Goal: Task Accomplishment & Management: Manage account settings

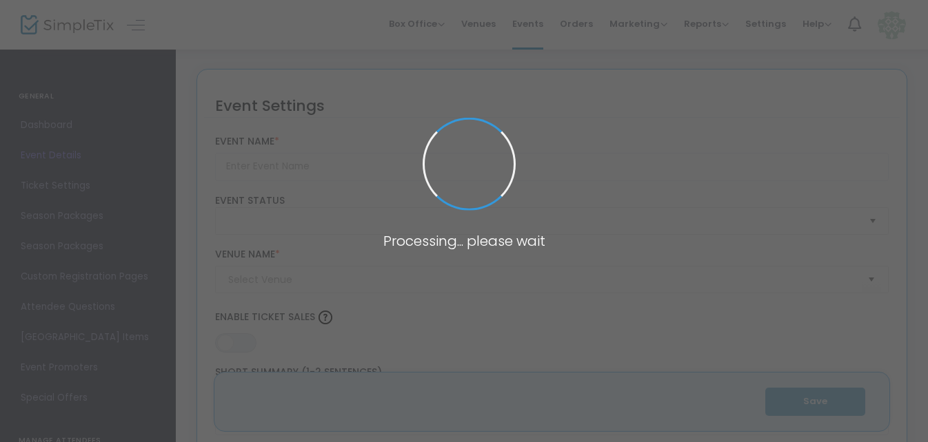
type input "Cap-N-Sip"
type textarea "Design and create your own trucker hat"
type input "Register Now"
type input "[PERSON_NAME][GEOGRAPHIC_DATA]"
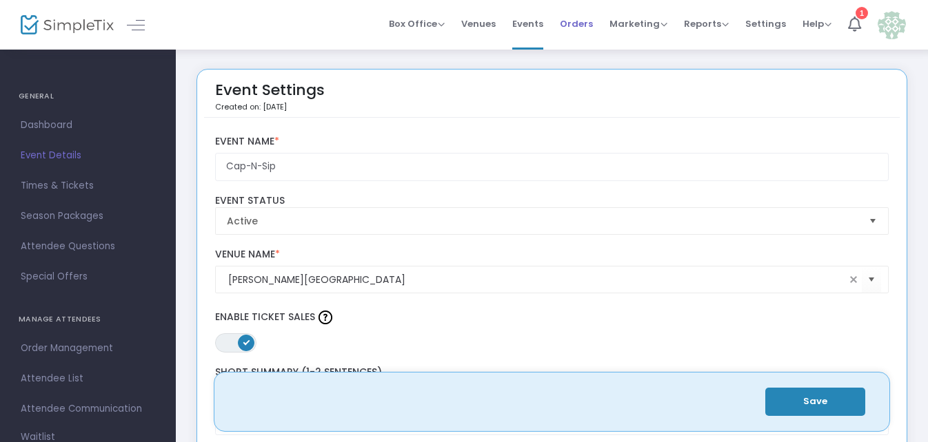
click at [588, 25] on span "Orders" at bounding box center [576, 23] width 33 height 35
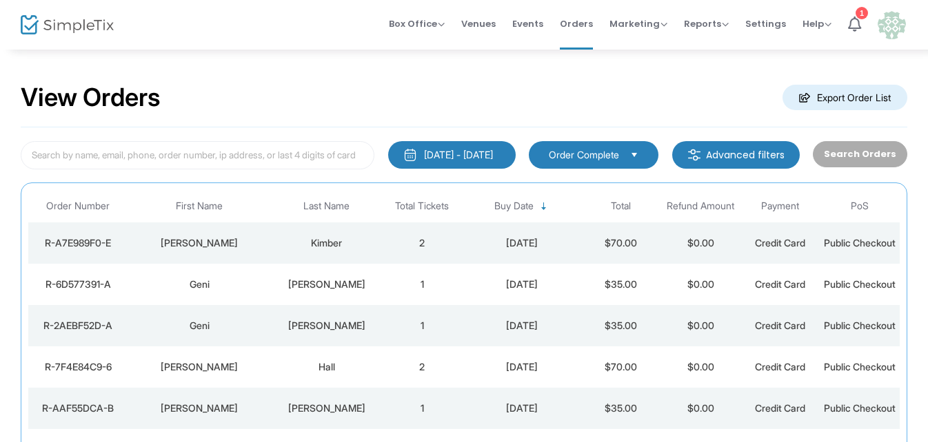
drag, startPoint x: 852, startPoint y: 28, endPoint x: 673, endPoint y: 81, distance: 187.1
click at [673, 81] on div "View Orders Export Order List" at bounding box center [464, 98] width 886 height 59
click at [861, 10] on div "1" at bounding box center [861, 13] width 12 height 12
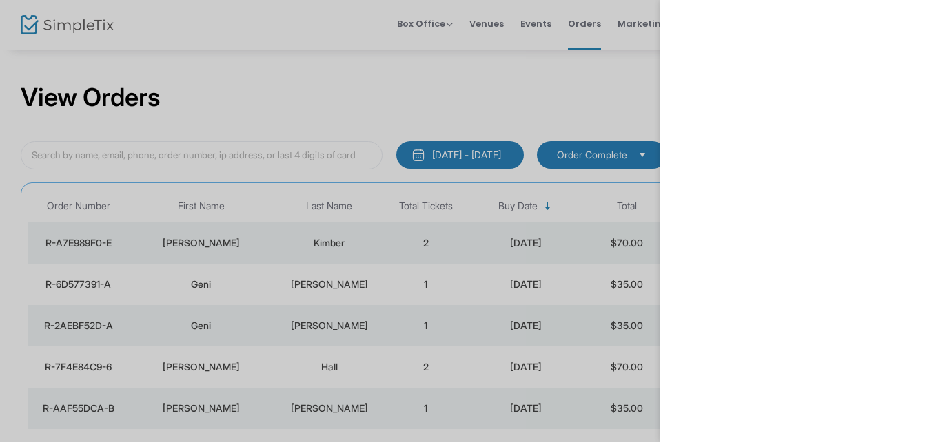
click at [620, 110] on div at bounding box center [468, 221] width 936 height 442
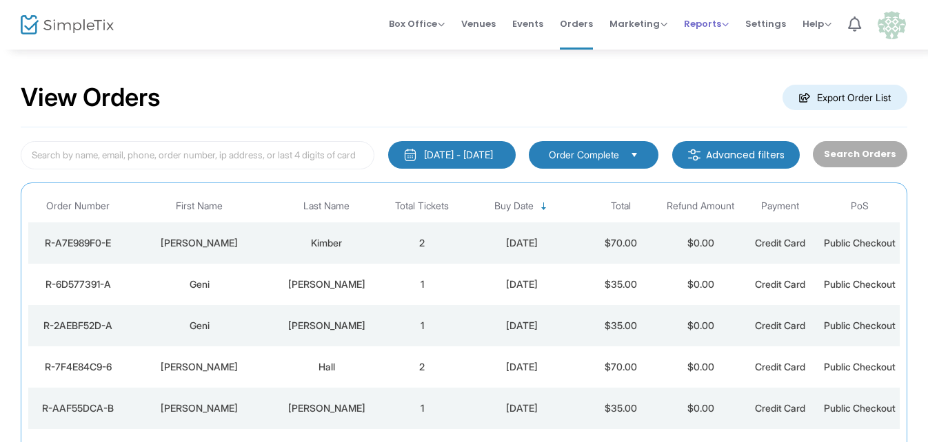
click at [728, 24] on span "Reports" at bounding box center [706, 23] width 45 height 13
click at [730, 73] on li "Sales Reports" at bounding box center [729, 73] width 90 height 27
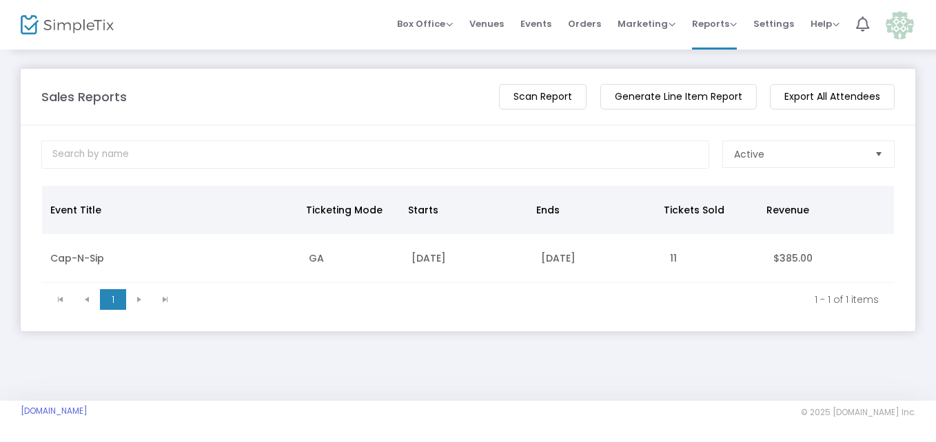
click at [676, 318] on m-panel-content "Active Event Title Ticketing Mode Starts Ends Tickets Sold Revenue Cap-N-Sip GA…" at bounding box center [468, 228] width 894 height 206
click at [450, 28] on span "Box Office" at bounding box center [425, 23] width 56 height 13
click at [498, 23] on span "Venues" at bounding box center [486, 23] width 34 height 35
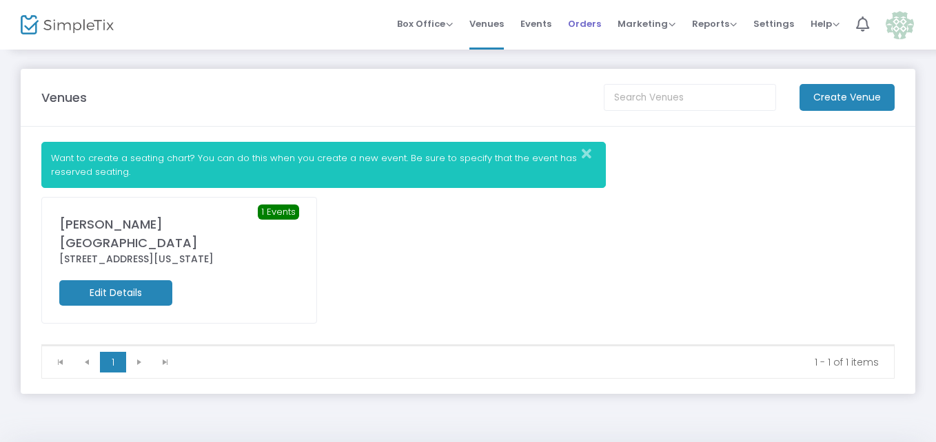
click at [583, 23] on span "Orders" at bounding box center [584, 23] width 33 height 35
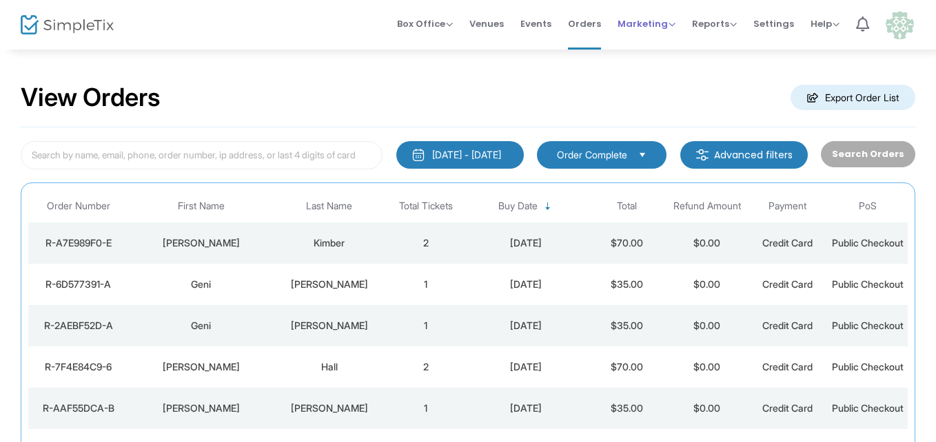
click at [666, 29] on span "Marketing" at bounding box center [646, 23] width 58 height 13
click at [30, 25] on img at bounding box center [67, 25] width 93 height 20
